Goal: Check status: Check status

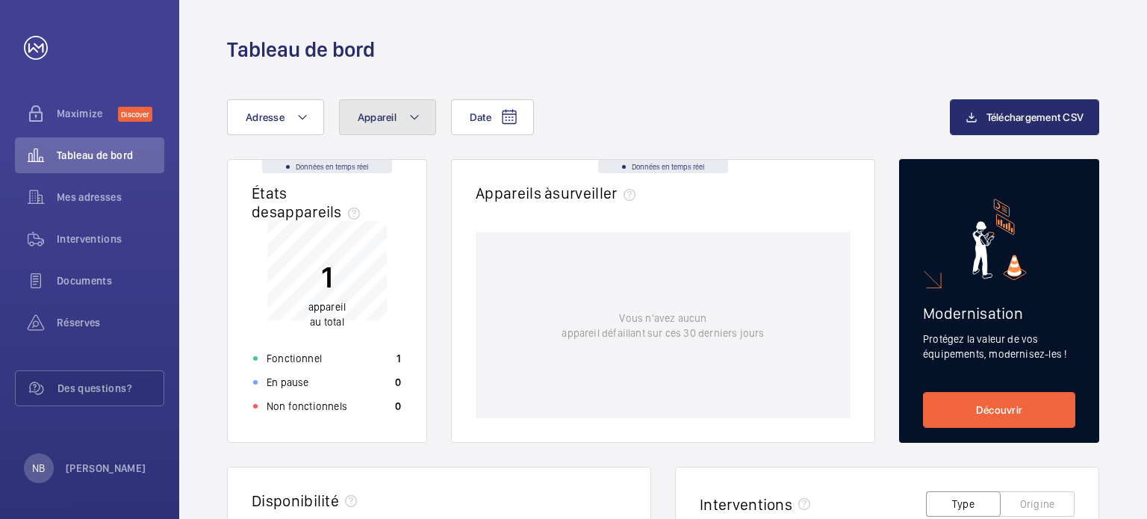
click at [376, 121] on span "Appareil" at bounding box center [377, 117] width 39 height 12
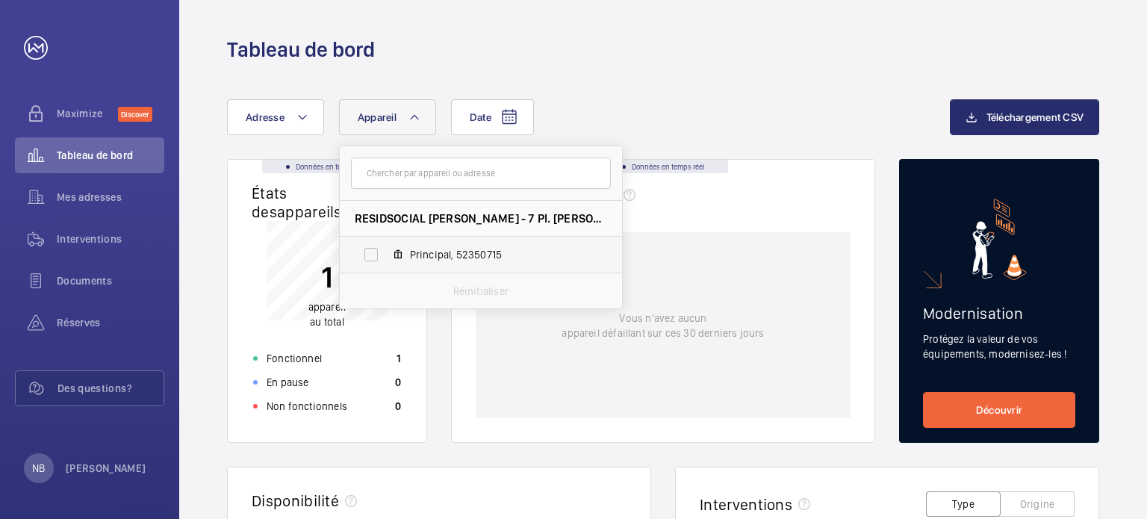
click at [422, 253] on span "Principal, 52350715" at bounding box center [496, 254] width 173 height 15
click at [386, 253] on input "Principal, 52350715" at bounding box center [371, 255] width 30 height 30
checkbox input "true"
